Goal: Information Seeking & Learning: Learn about a topic

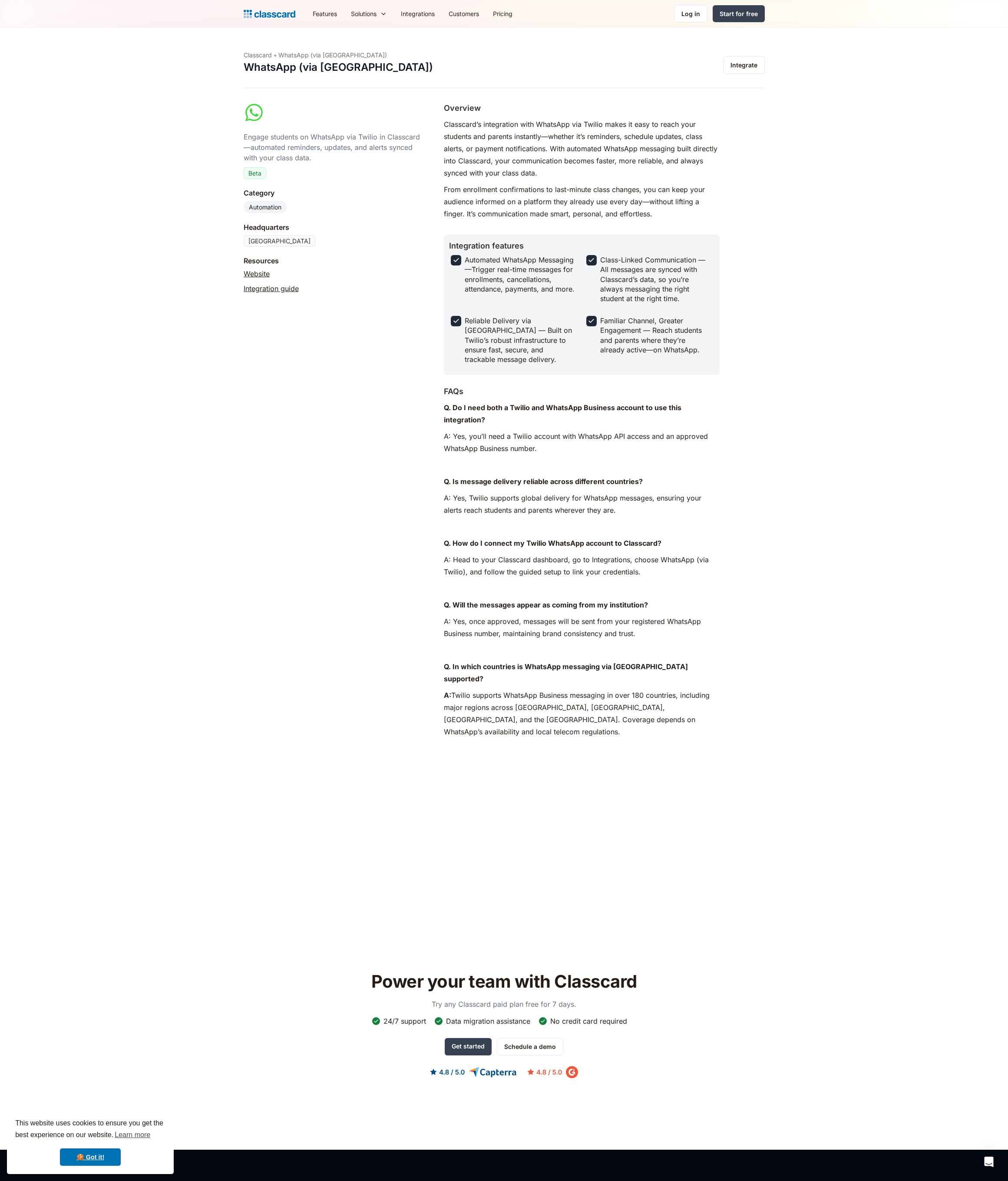
click at [271, 11] on img at bounding box center [269, 14] width 52 height 12
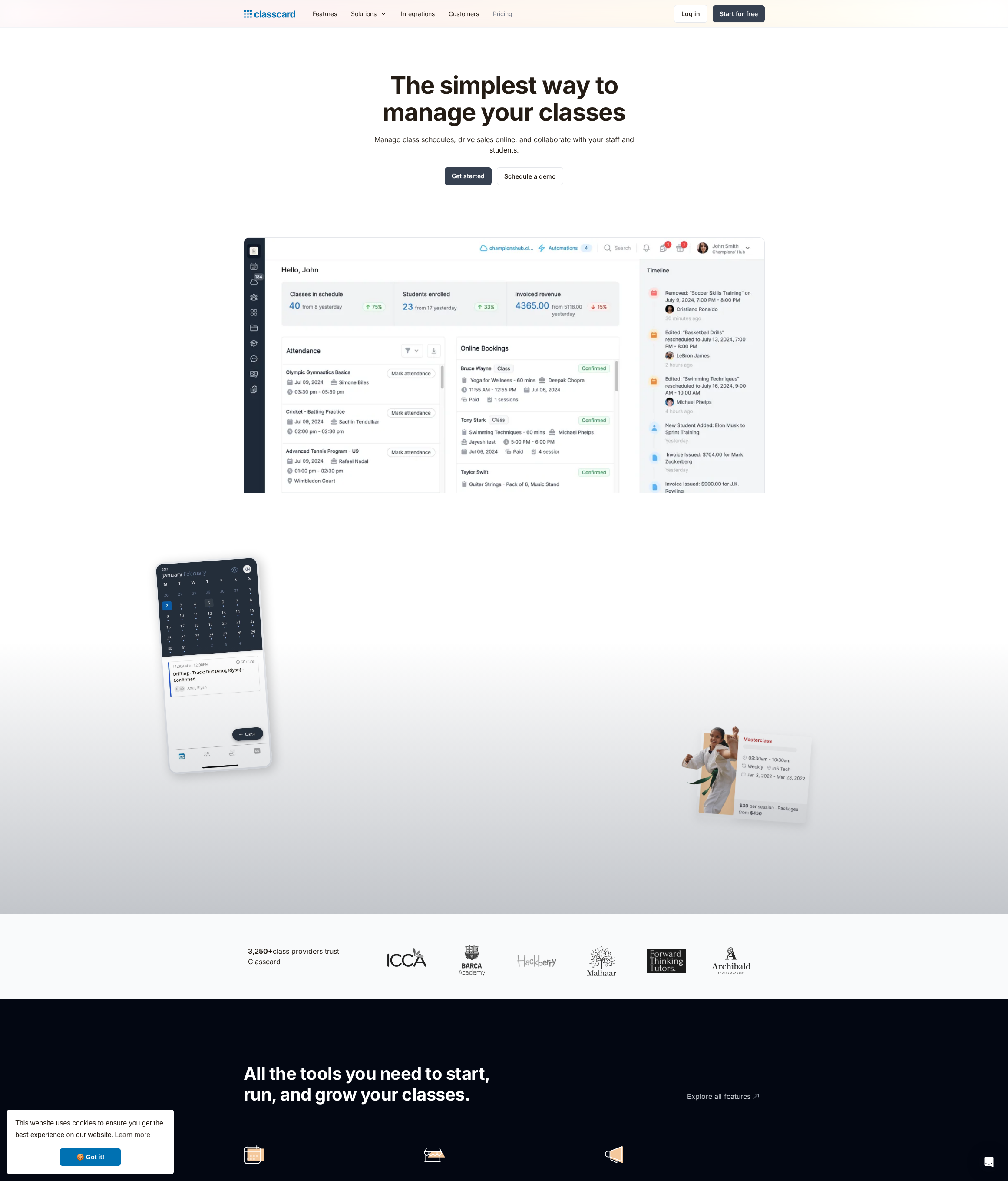
click at [503, 18] on link "Pricing" at bounding box center [503, 13] width 33 height 20
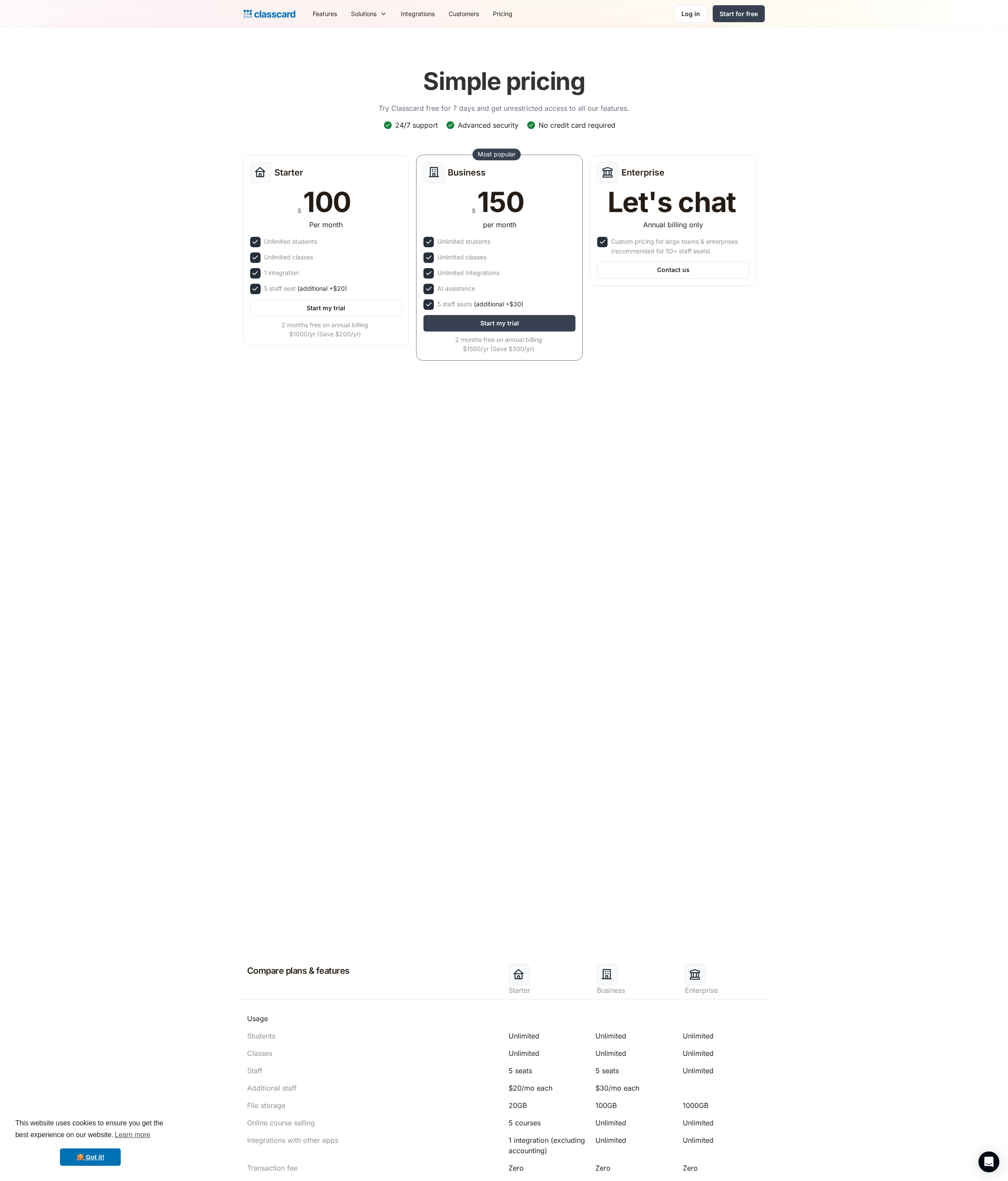
click at [287, 17] on img at bounding box center [269, 14] width 52 height 12
